Goal: Navigation & Orientation: Find specific page/section

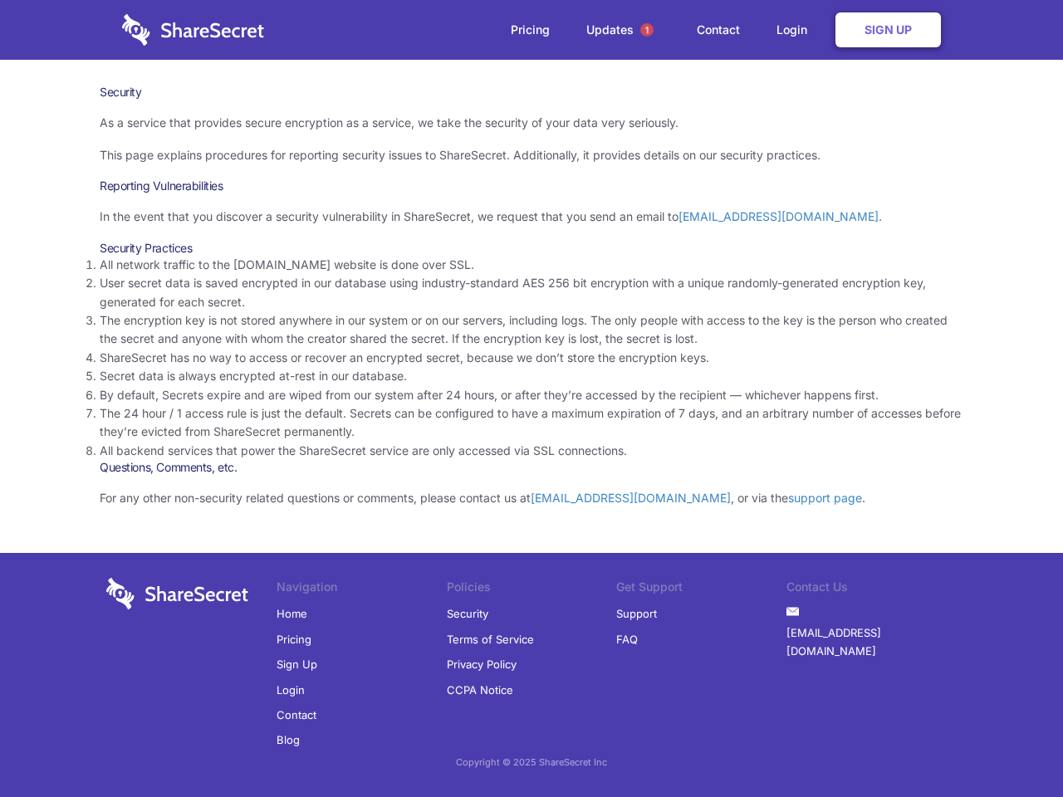
click at [531, 398] on li "By default, Secrets expire and are wiped from our system after 24 hours, or aft…" at bounding box center [531, 395] width 863 height 18
click at [647, 30] on span "1" at bounding box center [646, 29] width 13 height 13
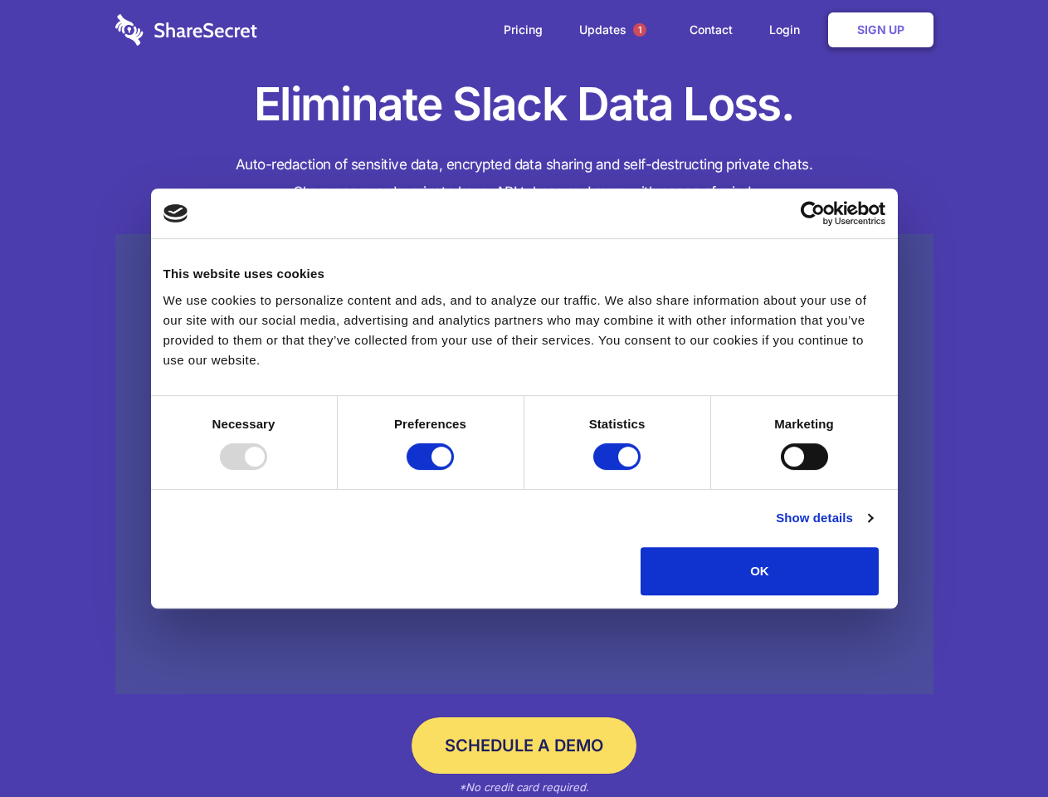
click at [267, 470] on div at bounding box center [243, 456] width 47 height 27
click at [454, 470] on input "Preferences" at bounding box center [430, 456] width 47 height 27
checkbox input "false"
click at [619, 470] on input "Statistics" at bounding box center [617, 456] width 47 height 27
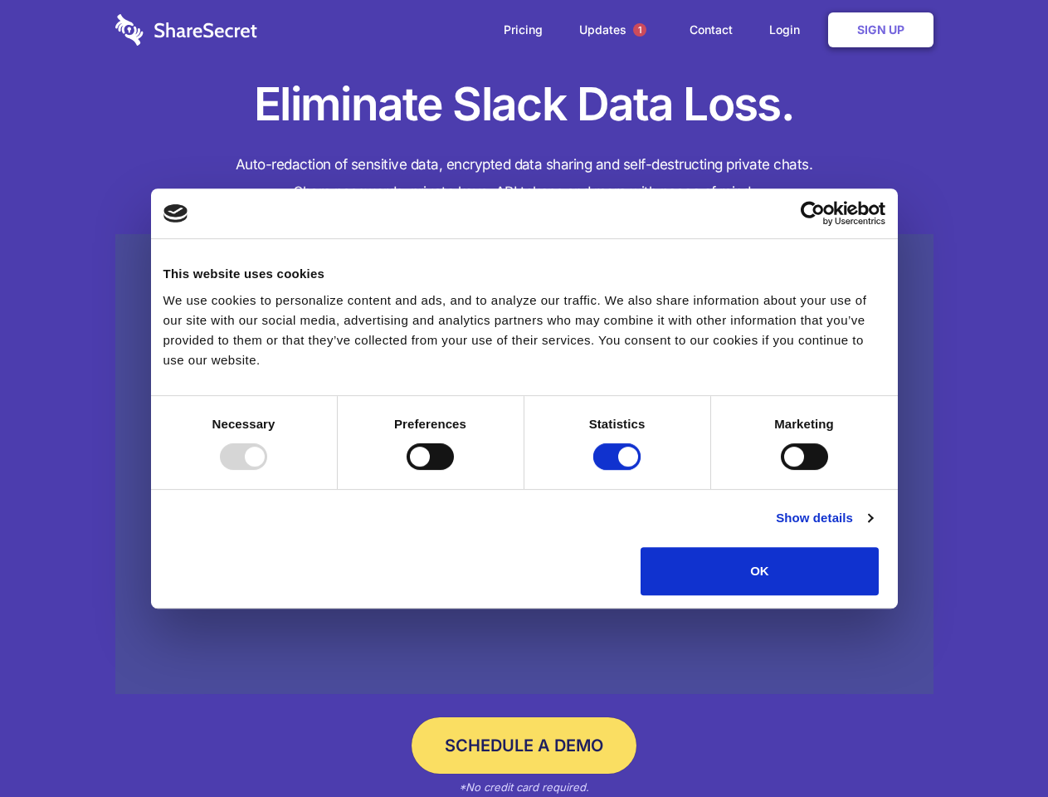
checkbox input "false"
click at [781, 470] on input "Marketing" at bounding box center [804, 456] width 47 height 27
checkbox input "true"
click at [872, 528] on link "Show details" at bounding box center [824, 518] width 96 height 20
